Goal: Book appointment/travel/reservation

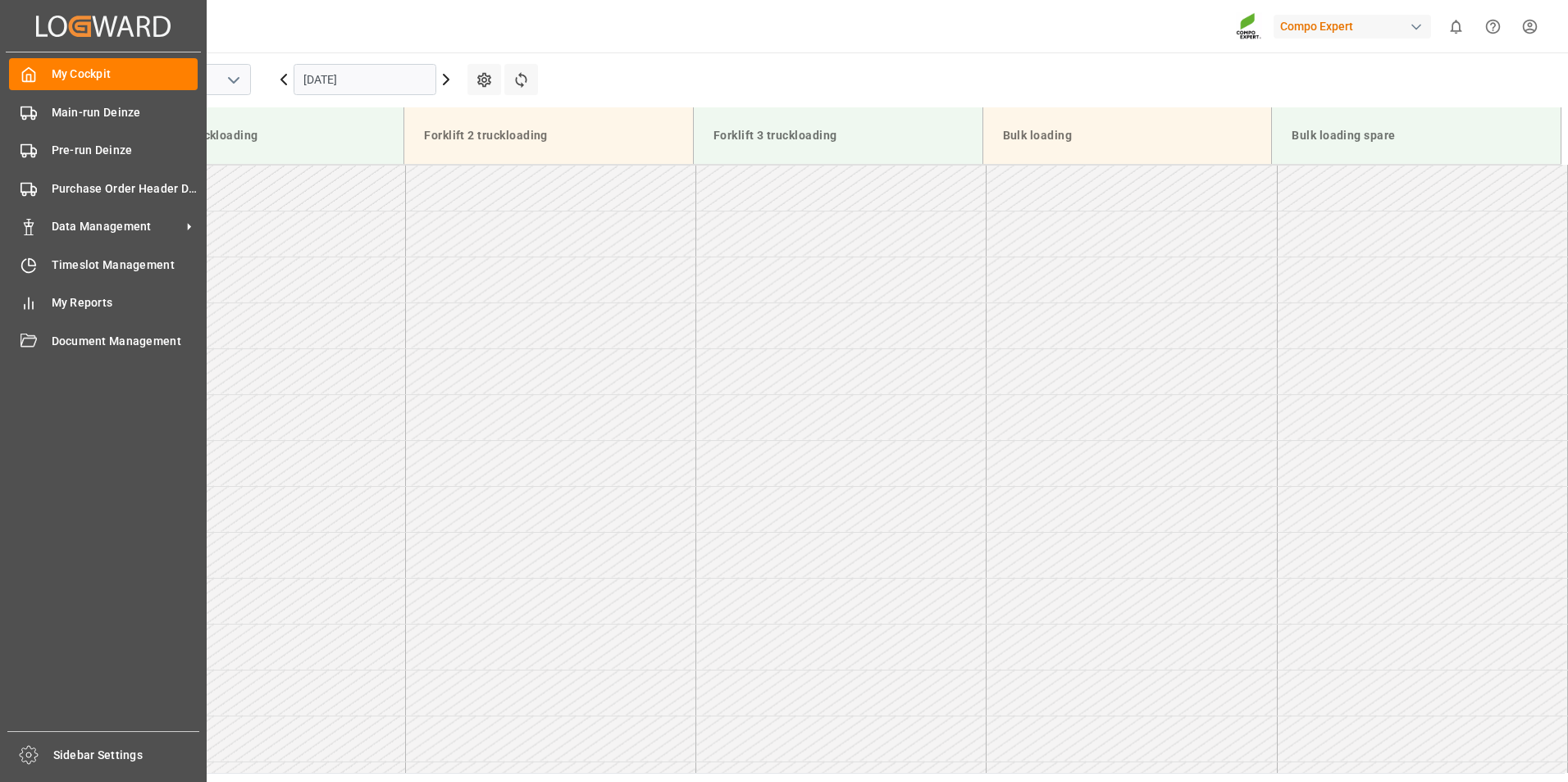
scroll to position [826, 0]
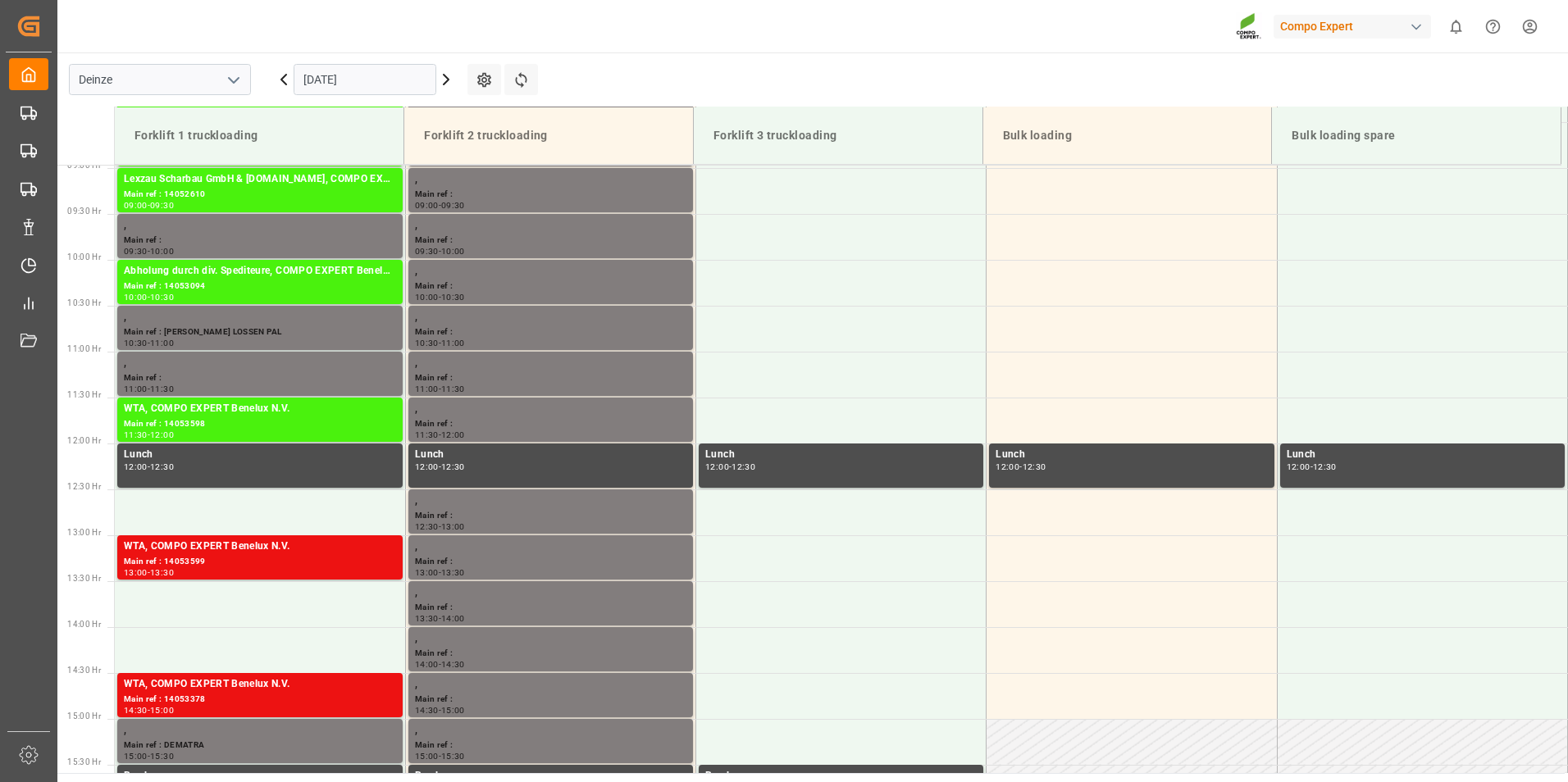
scroll to position [901, 0]
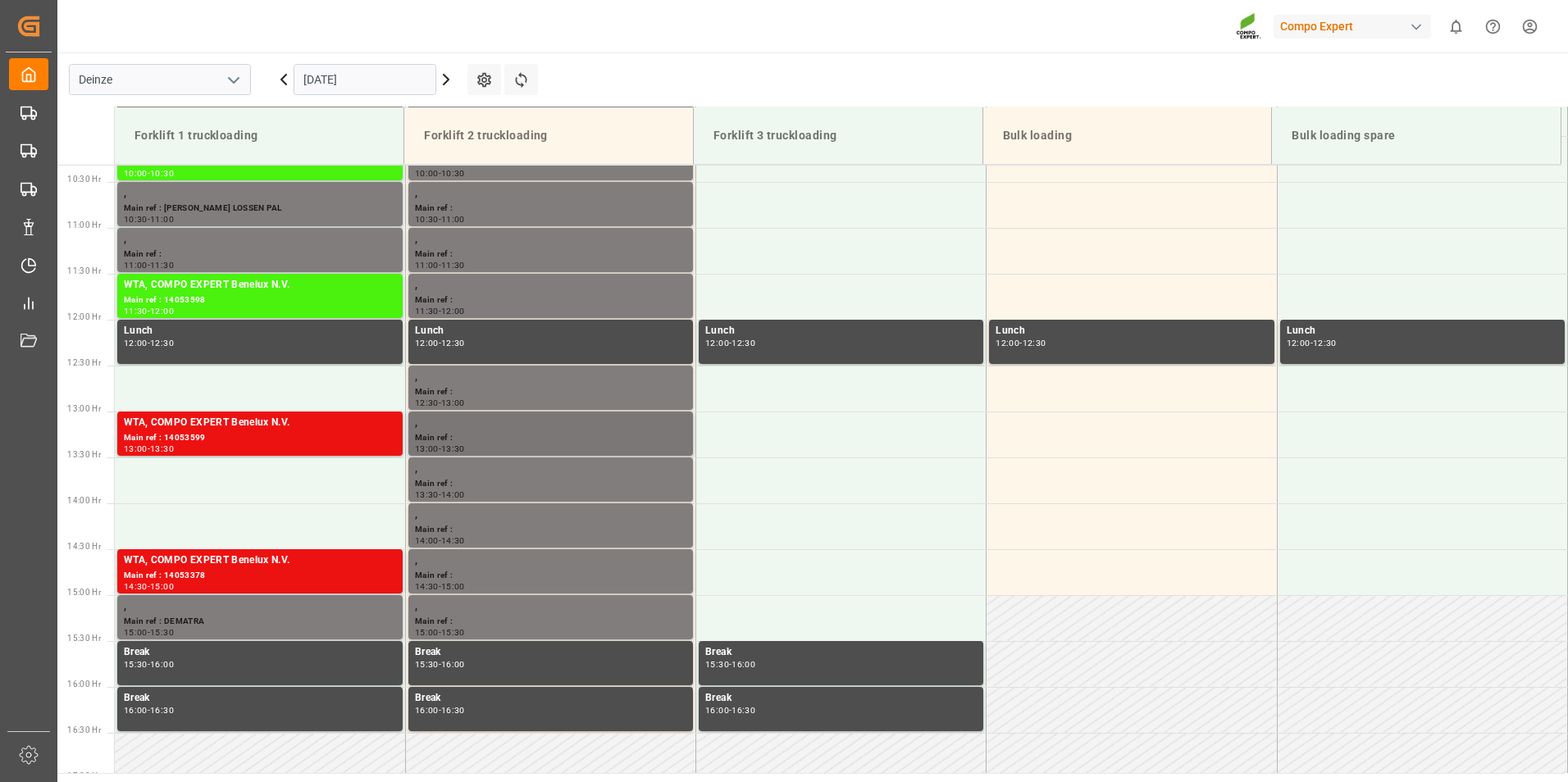
scroll to position [918, 0]
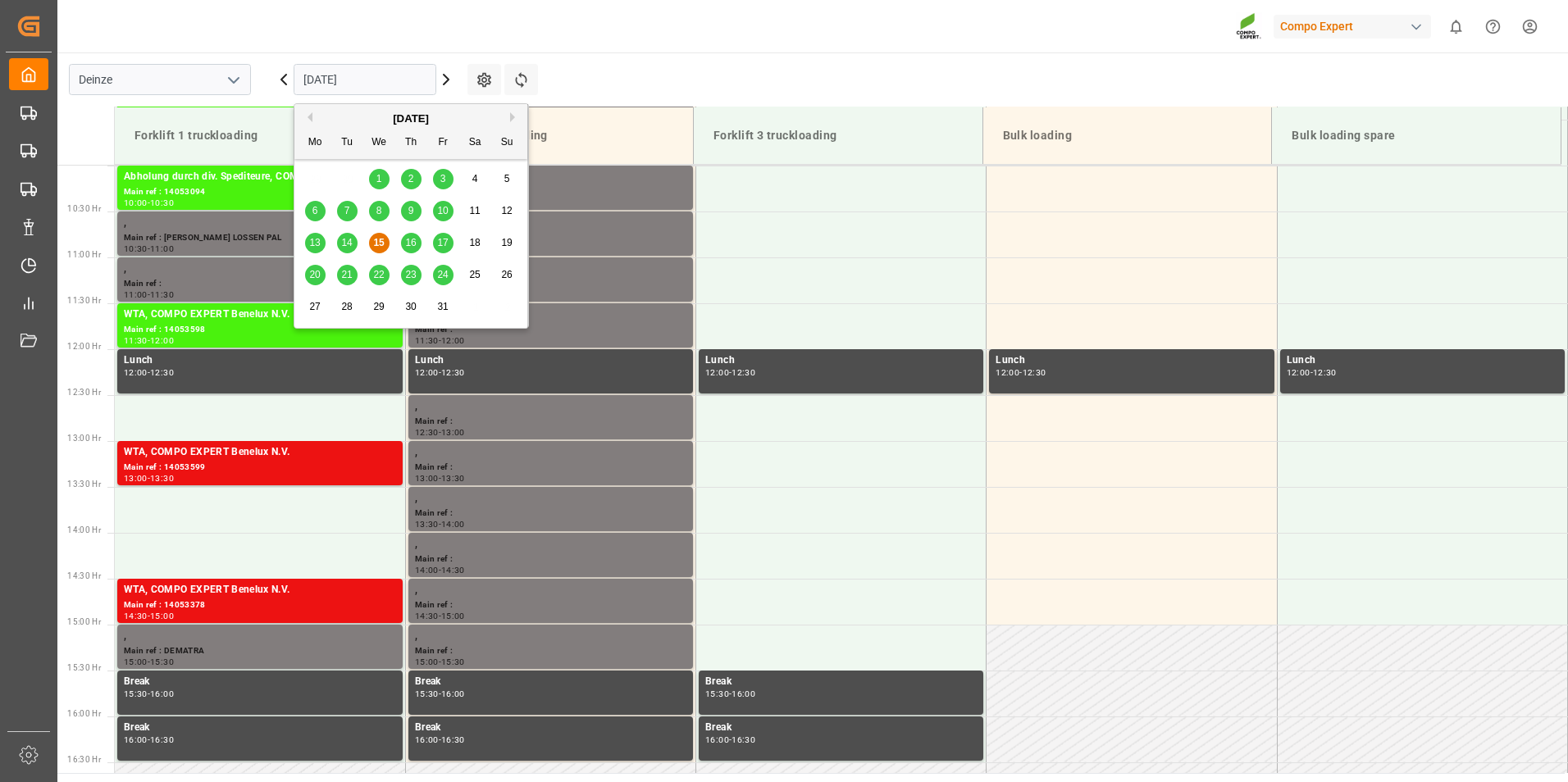
click at [404, 86] on input "[DATE]" at bounding box center [364, 79] width 143 height 31
click at [413, 240] on span "16" at bounding box center [410, 243] width 11 height 12
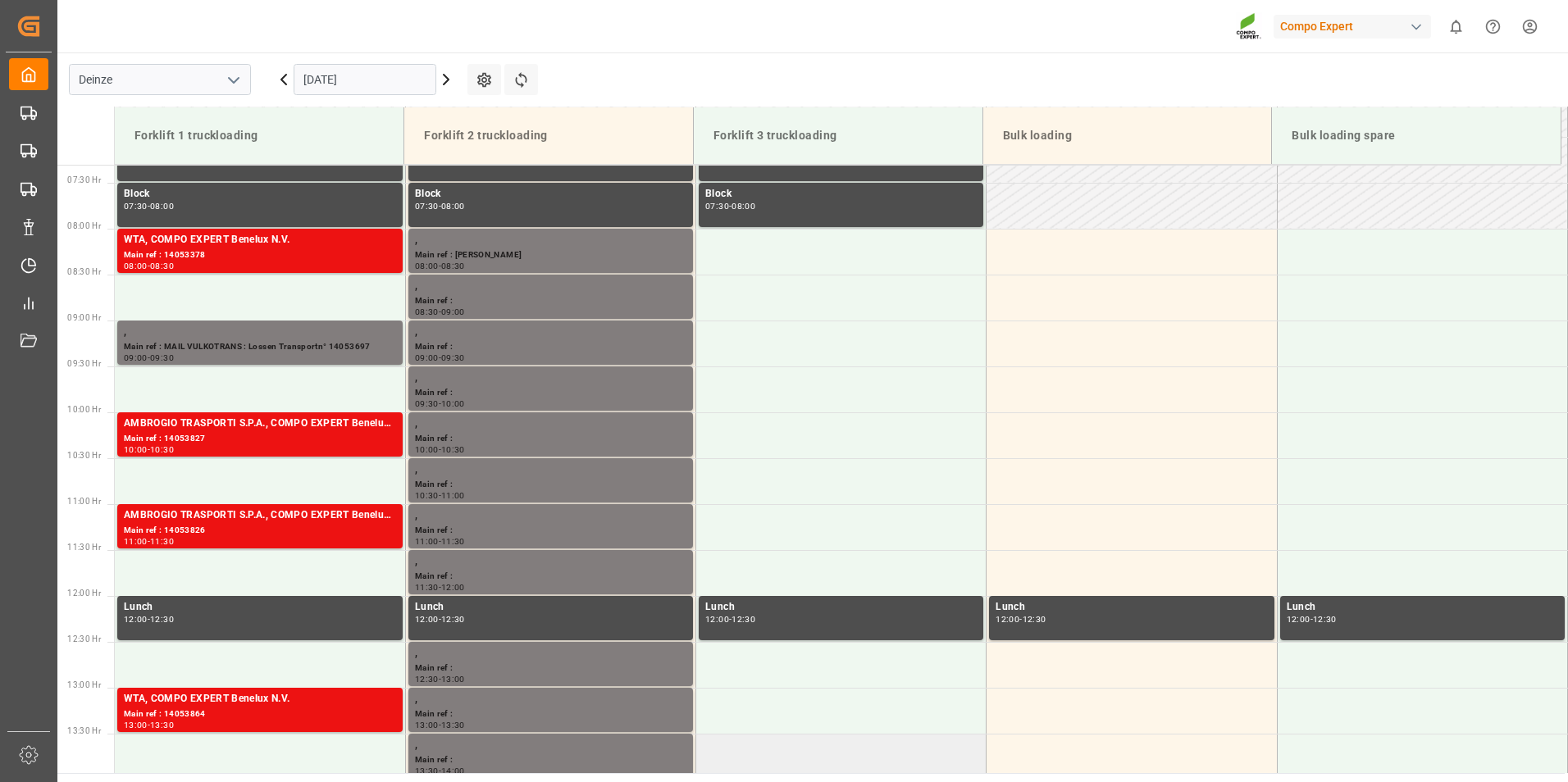
scroll to position [672, 0]
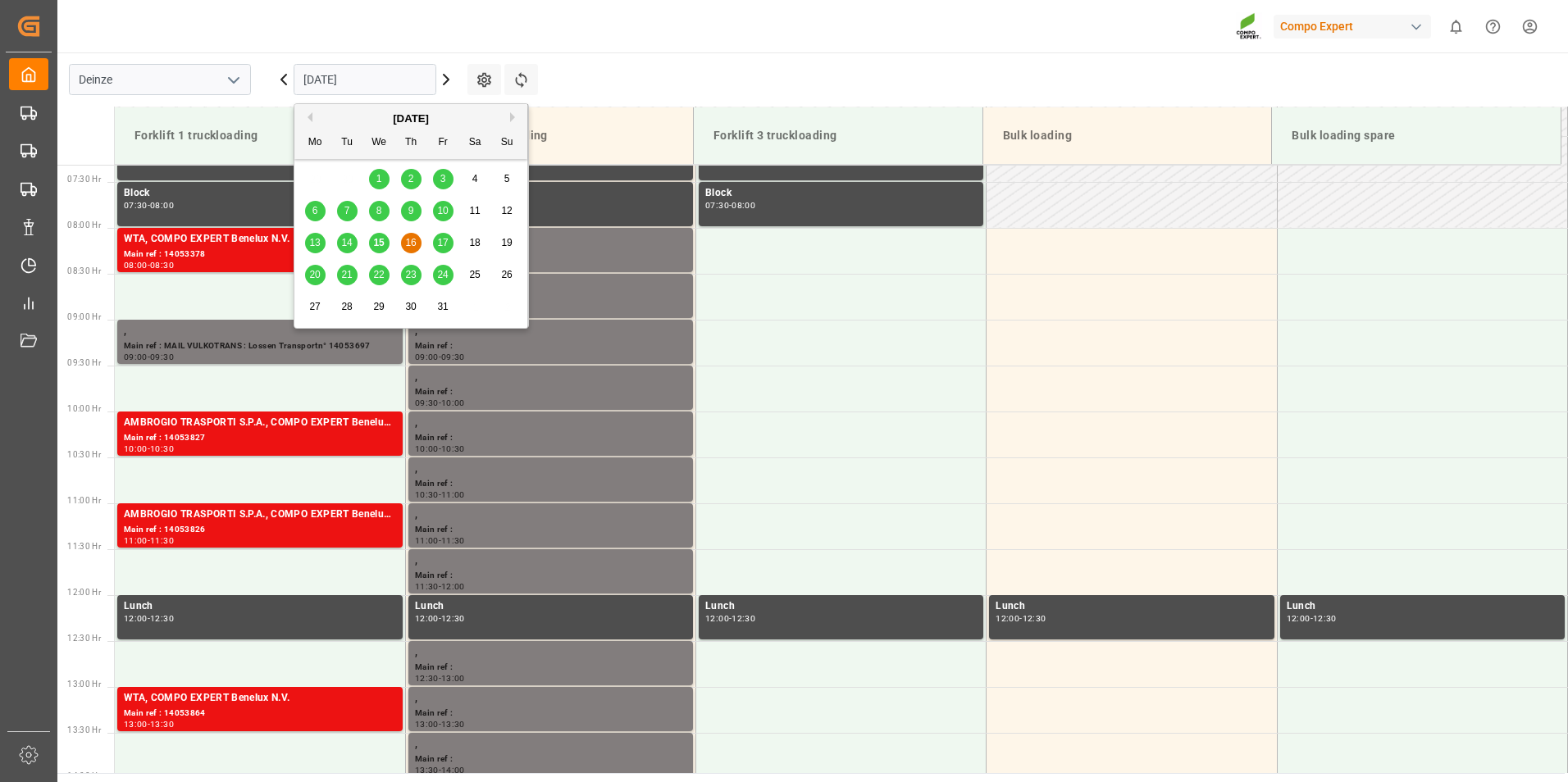
click at [393, 78] on input "[DATE]" at bounding box center [364, 79] width 143 height 31
click at [314, 273] on span "20" at bounding box center [314, 275] width 11 height 12
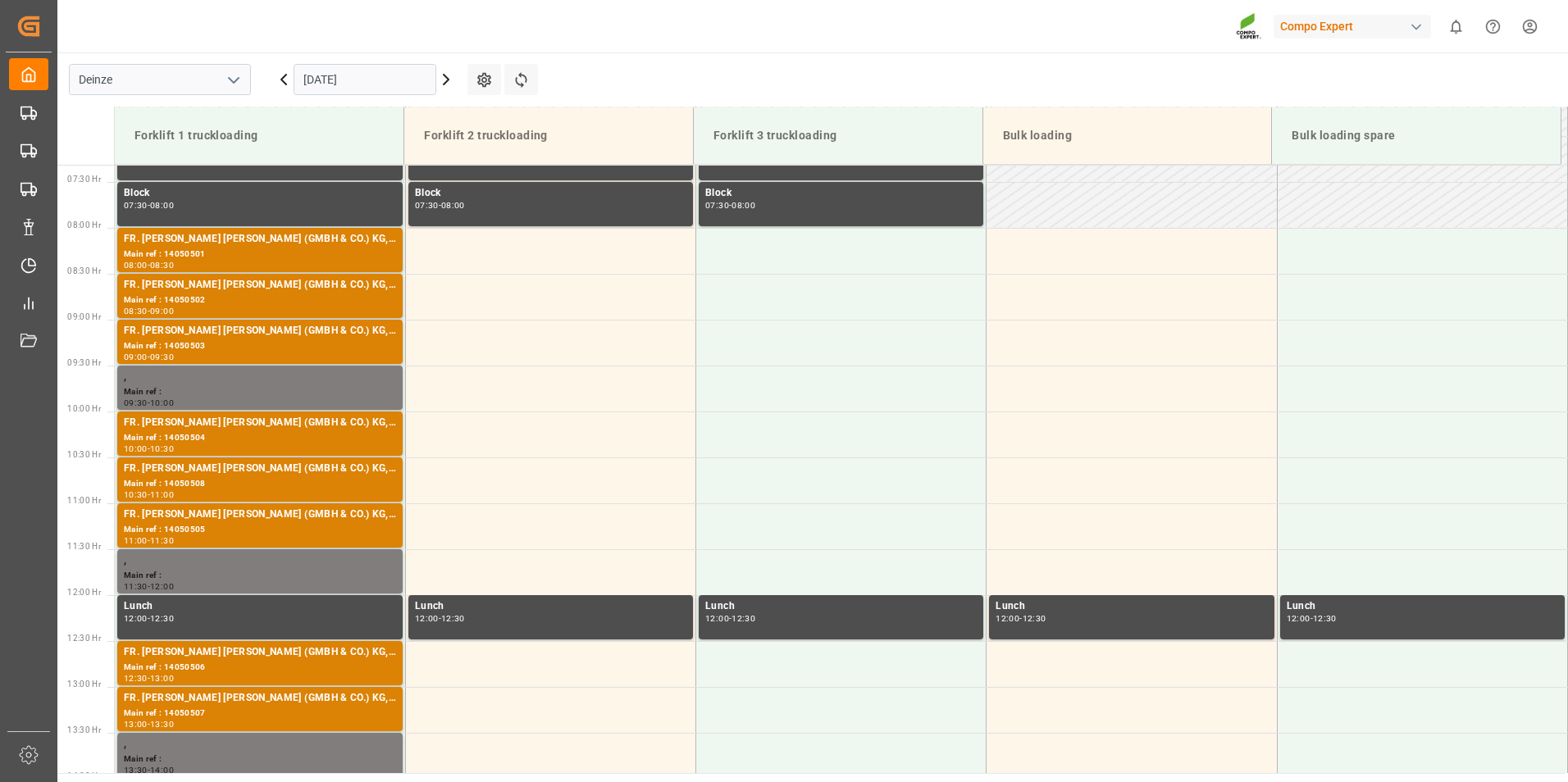
click at [400, 77] on input "[DATE]" at bounding box center [364, 79] width 143 height 31
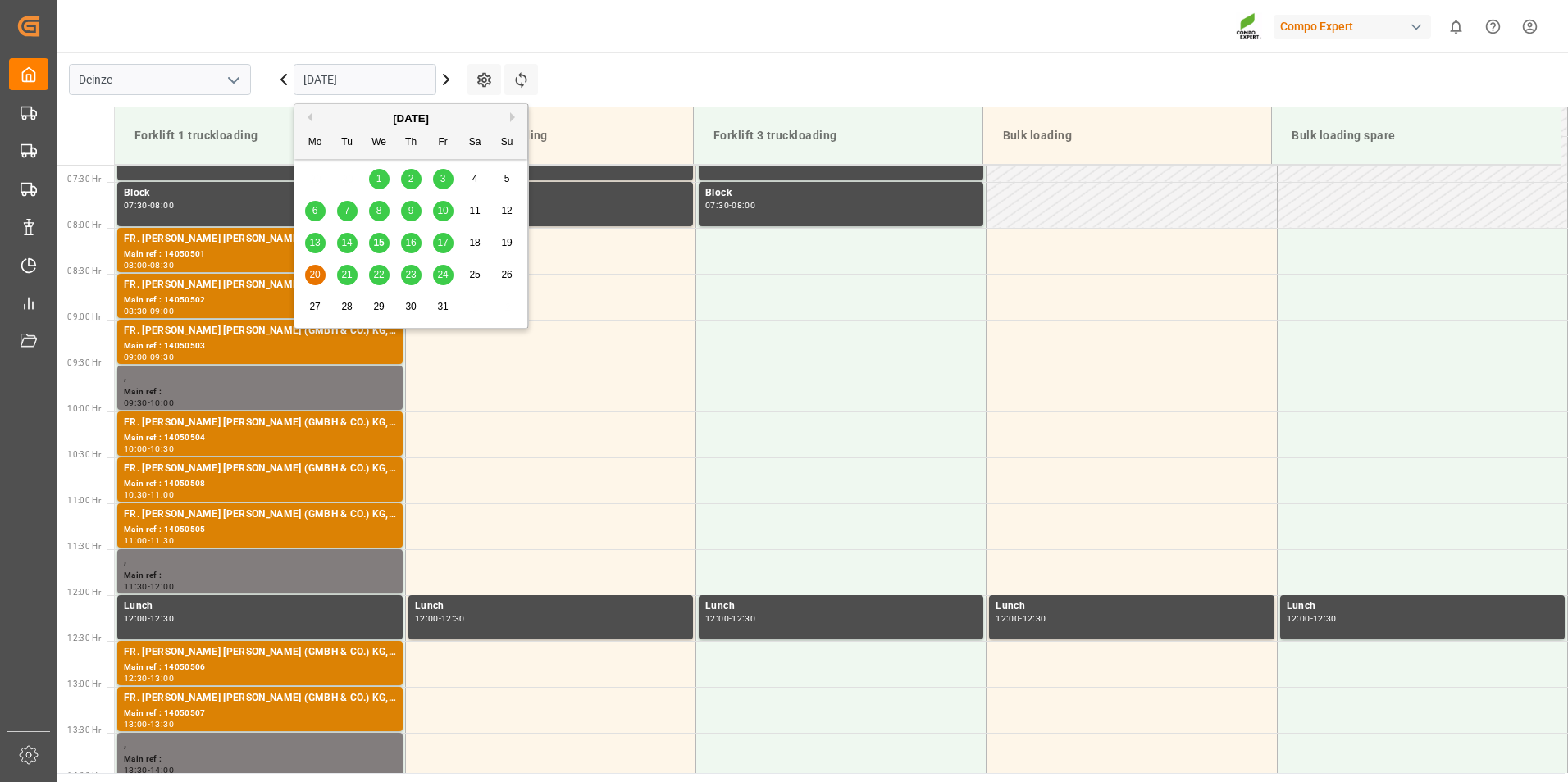
click at [348, 278] on span "21" at bounding box center [346, 275] width 11 height 12
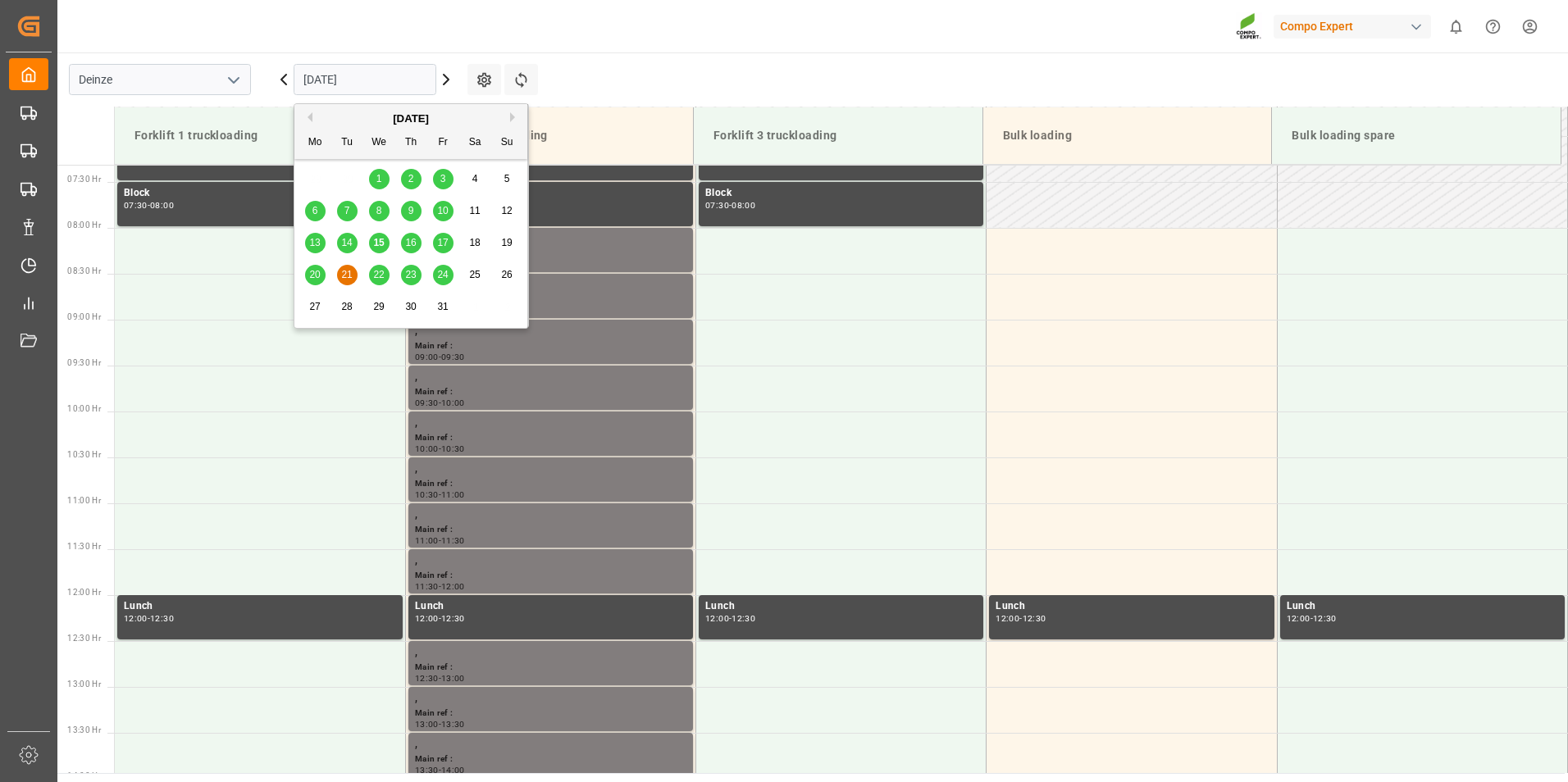
click at [380, 83] on input "[DATE]" at bounding box center [364, 79] width 143 height 31
click at [378, 268] on div "22" at bounding box center [379, 276] width 21 height 20
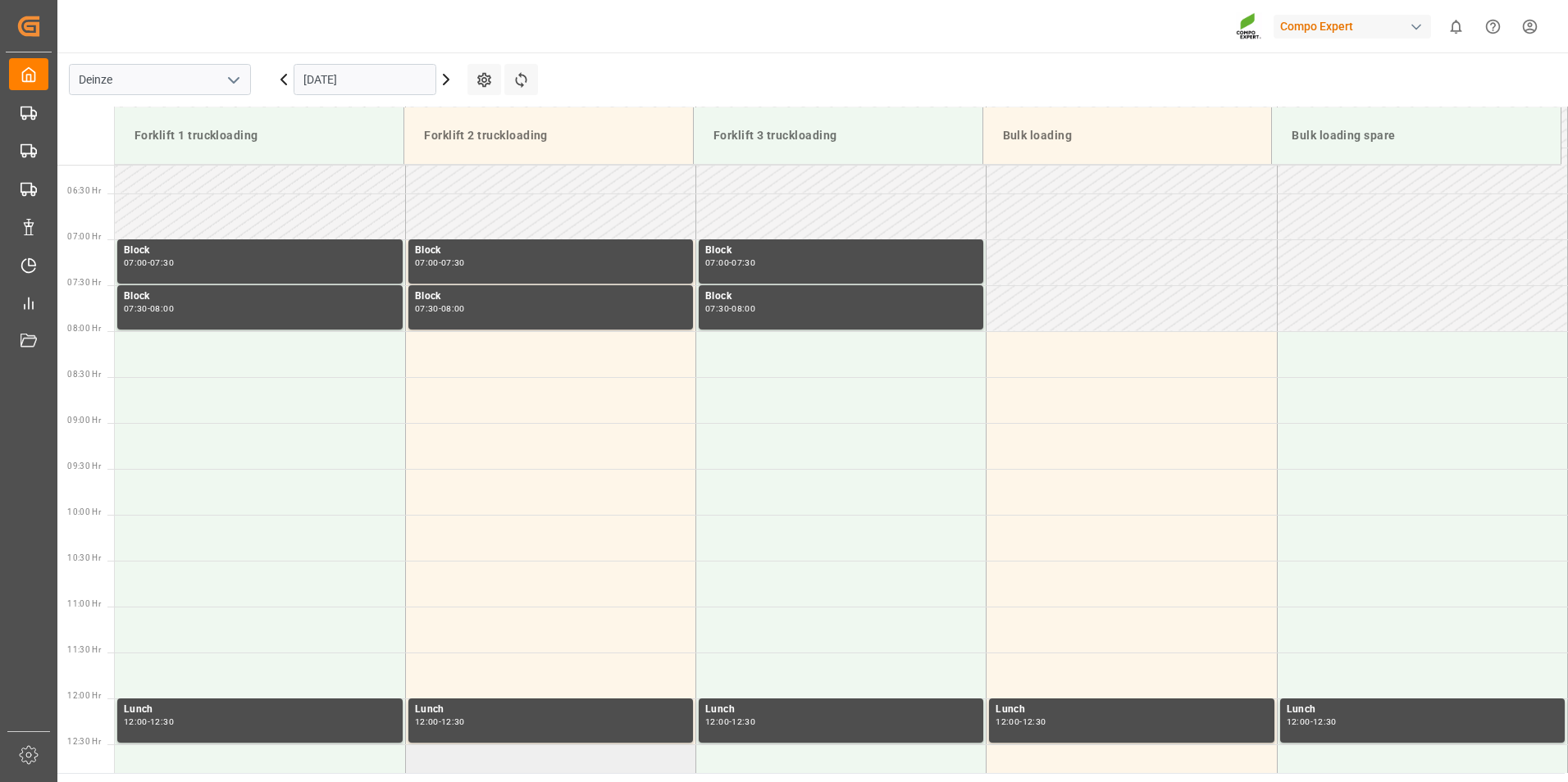
scroll to position [508, 0]
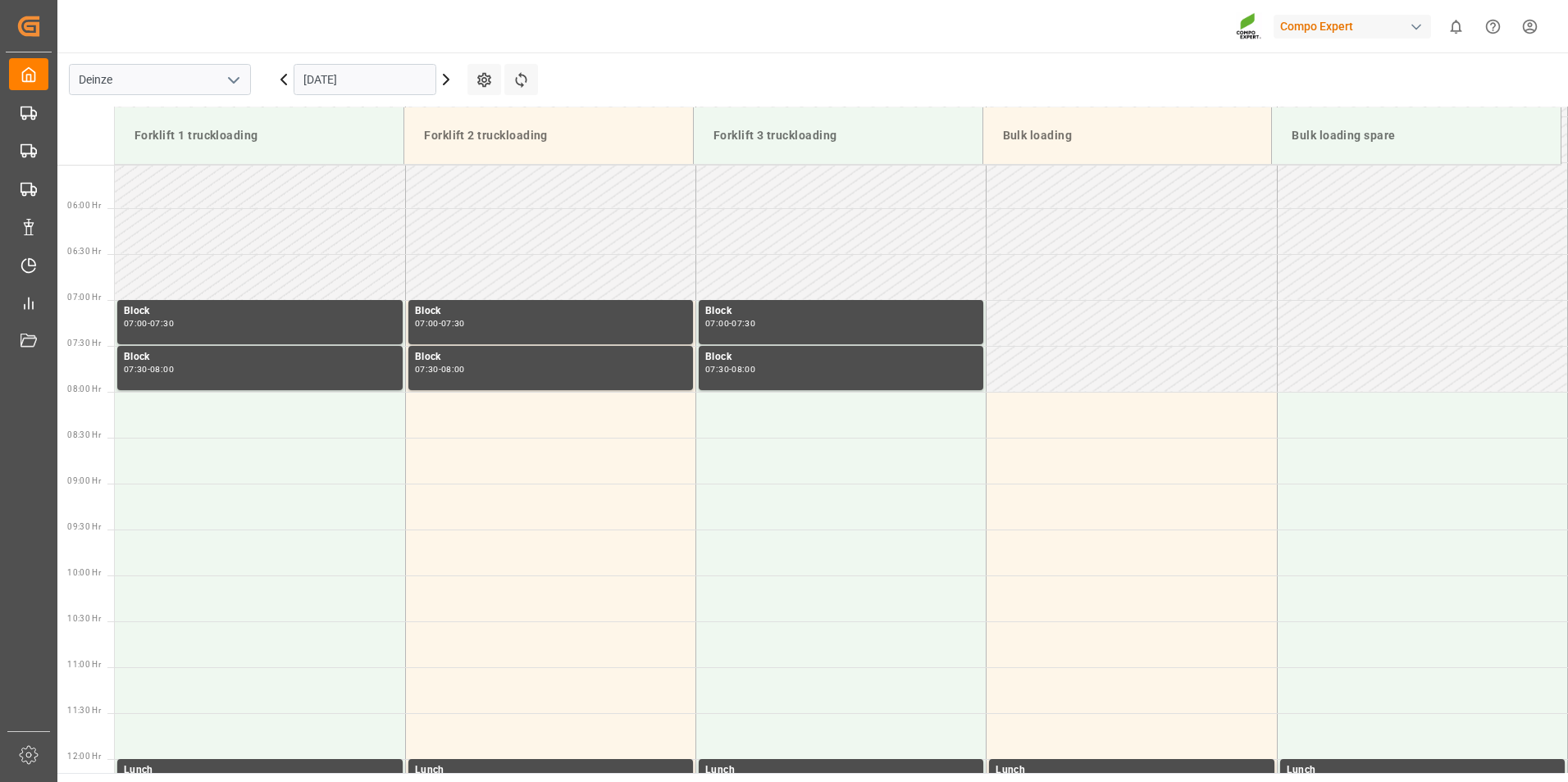
click at [384, 84] on input "[DATE]" at bounding box center [364, 79] width 143 height 31
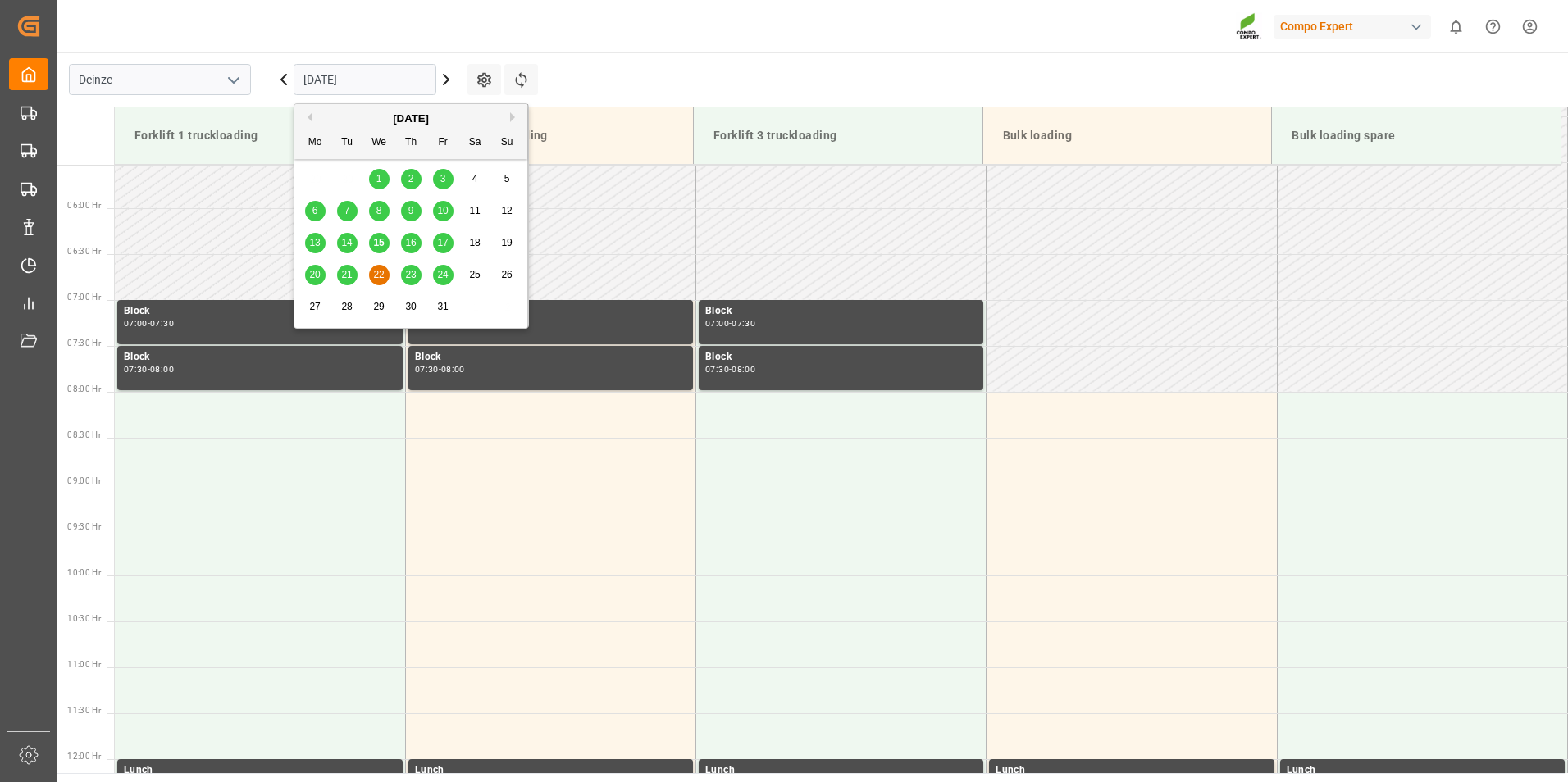
click at [381, 243] on span "15" at bounding box center [378, 243] width 11 height 12
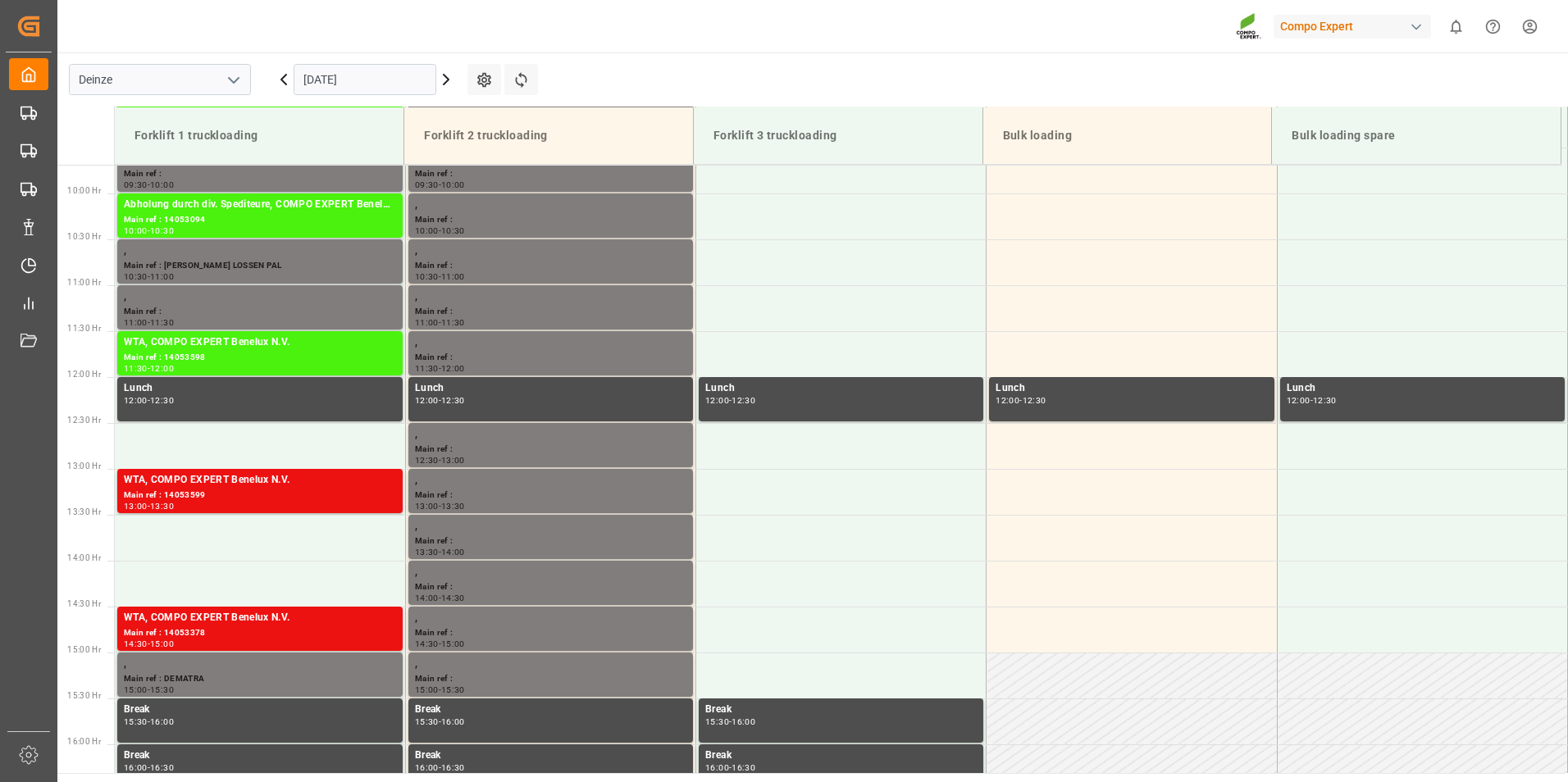
scroll to position [885, 0]
